Goal: Task Accomplishment & Management: Use online tool/utility

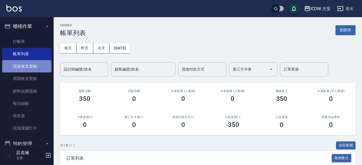
click at [33, 67] on link "現金收支登錄" at bounding box center [26, 66] width 49 height 12
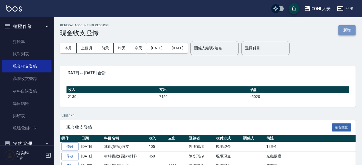
click at [347, 28] on button "新增" at bounding box center [346, 30] width 17 height 10
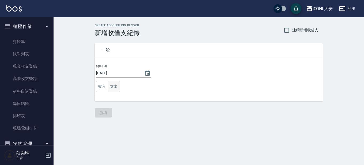
click at [115, 85] on button "支出" at bounding box center [114, 86] width 12 height 11
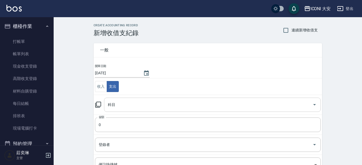
click at [126, 103] on input "科目" at bounding box center [208, 104] width 204 height 9
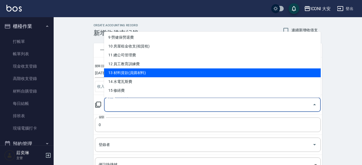
scroll to position [134, 0]
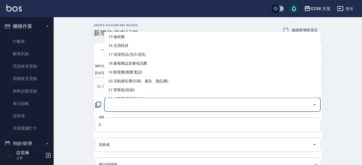
click at [99, 101] on icon at bounding box center [98, 104] width 6 height 6
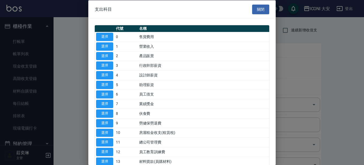
click at [252, 9] on button "關閉" at bounding box center [260, 9] width 17 height 10
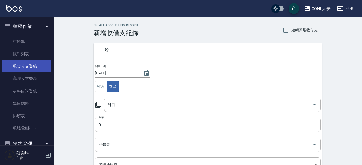
click at [23, 63] on link "現金收支登錄" at bounding box center [26, 66] width 49 height 12
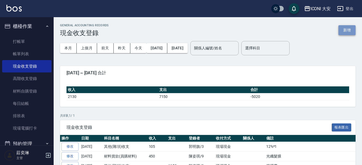
click at [349, 30] on button "新增" at bounding box center [346, 30] width 17 height 10
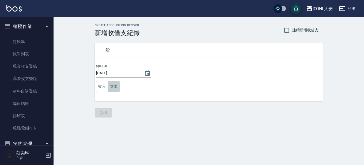
click at [113, 86] on button "支出" at bounding box center [114, 86] width 12 height 11
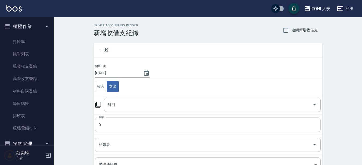
click at [105, 126] on input "0" at bounding box center [208, 124] width 226 height 14
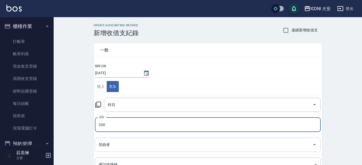
type input "200"
click at [159, 147] on input "登錄者" at bounding box center [203, 144] width 213 height 9
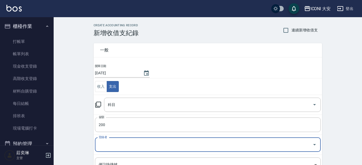
click at [159, 147] on input "登錄者" at bounding box center [203, 144] width 213 height 9
drag, startPoint x: 150, startPoint y: 149, endPoint x: 153, endPoint y: 147, distance: 3.2
click at [152, 148] on div "登錄者" at bounding box center [208, 144] width 226 height 14
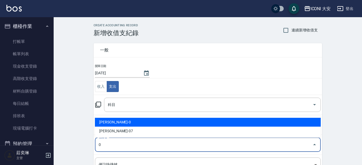
type input "[PERSON_NAME]-0"
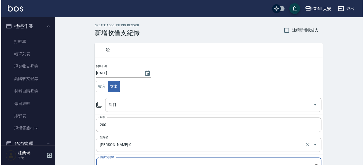
scroll to position [7, 0]
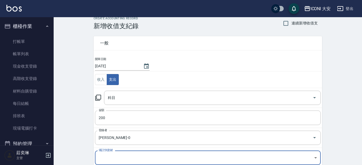
click at [98, 96] on icon at bounding box center [98, 97] width 6 height 6
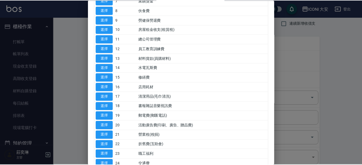
scroll to position [107, 0]
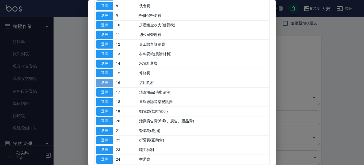
click at [106, 84] on button "選擇" at bounding box center [104, 83] width 17 height 8
type input "16 店用耗材"
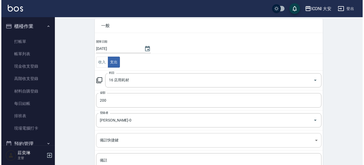
scroll to position [34, 0]
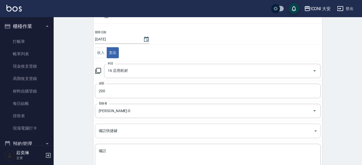
click at [126, 130] on body "ICONI 大安 登出 櫃檯作業 打帳單 帳單列表 現金收支登錄 高階收支登錄 材料自購登錄 每日結帳 排班表 現場電腦打卡 預約管理 預約管理 單日預約紀錄…" at bounding box center [181, 84] width 362 height 237
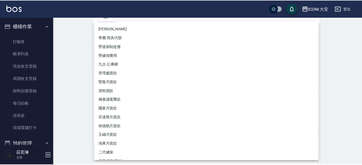
scroll to position [24, 0]
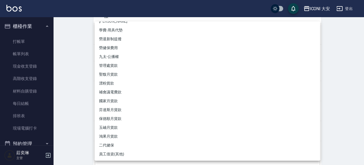
click at [356, 66] on div at bounding box center [182, 82] width 364 height 165
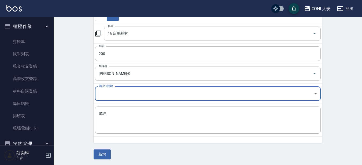
scroll to position [72, 0]
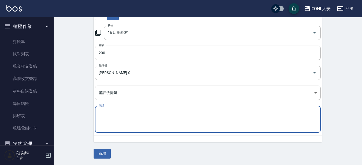
click at [123, 118] on textarea "備註" at bounding box center [208, 119] width 218 height 18
type textarea "逤"
click at [101, 111] on textarea "碩膠膜" at bounding box center [208, 119] width 218 height 18
type textarea "塑膠膜"
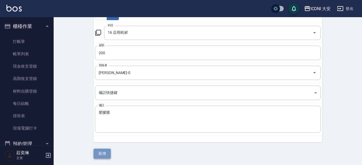
click at [103, 153] on button "新增" at bounding box center [101, 153] width 17 height 10
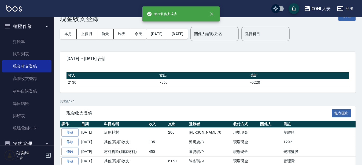
scroll to position [27, 0]
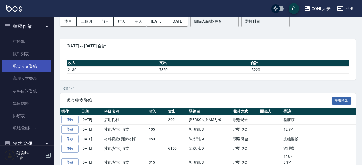
drag, startPoint x: 25, startPoint y: 53, endPoint x: 9, endPoint y: 67, distance: 21.4
click at [25, 53] on link "帳單列表" at bounding box center [26, 54] width 49 height 12
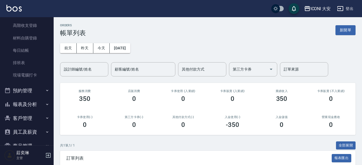
scroll to position [81, 0]
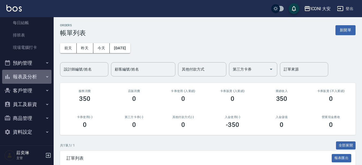
click at [29, 73] on button "報表及分析" at bounding box center [26, 77] width 49 height 14
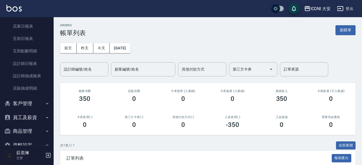
scroll to position [161, 0]
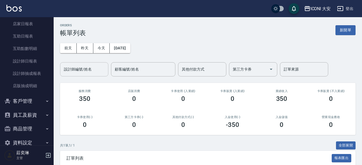
click at [61, 74] on div "設計師編號/姓名" at bounding box center [84, 69] width 48 height 14
drag, startPoint x: 250, startPoint y: 51, endPoint x: 102, endPoint y: 67, distance: 149.8
click at [250, 51] on div "[DATE] [DATE] [DATE] [DATE] 設計師編號/姓名 設計師編號/姓名 顧客編號/姓名 顧客編號/姓名 其他付款方式 其他付款方式 第三方…" at bounding box center [207, 57] width 295 height 40
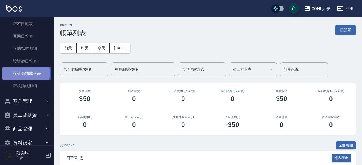
drag, startPoint x: 18, startPoint y: 73, endPoint x: 23, endPoint y: 71, distance: 5.3
click at [18, 73] on link "設計師抽成報表" at bounding box center [26, 73] width 49 height 12
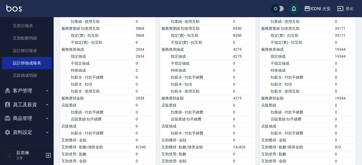
scroll to position [107, 0]
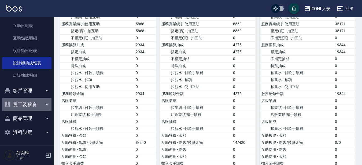
click at [34, 103] on button "員工及薪資" at bounding box center [26, 105] width 49 height 14
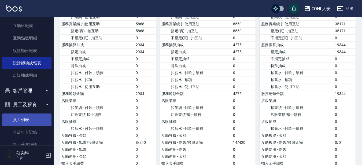
click at [20, 115] on link "員工列表" at bounding box center [26, 119] width 49 height 12
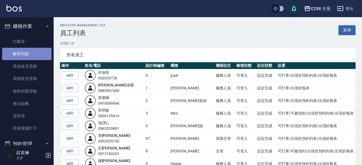
click at [31, 53] on link "帳單列表" at bounding box center [26, 54] width 49 height 12
